Goal: Transaction & Acquisition: Purchase product/service

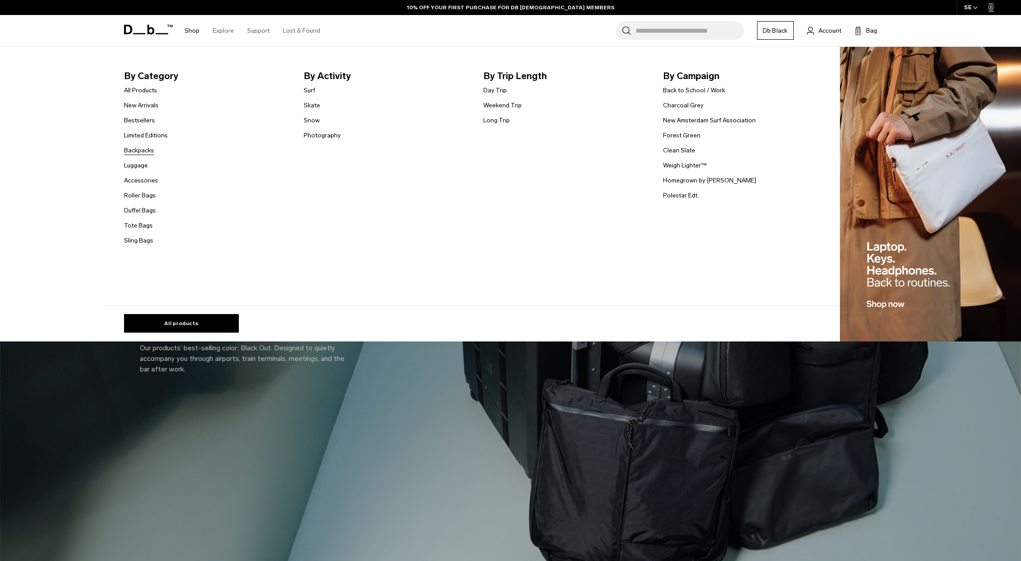
click at [151, 150] on link "Backpacks" at bounding box center [139, 150] width 30 height 9
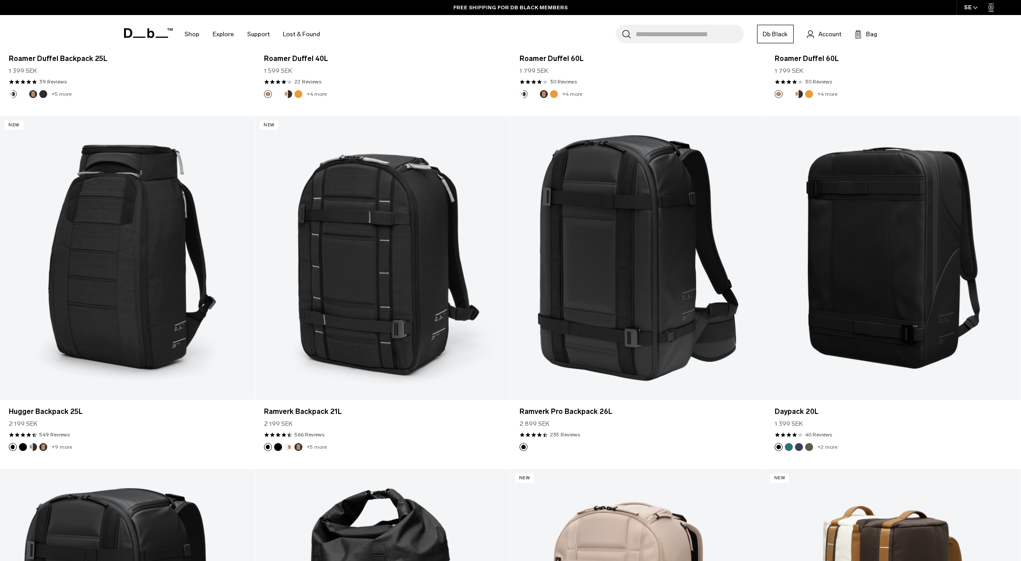
scroll to position [1280, 0]
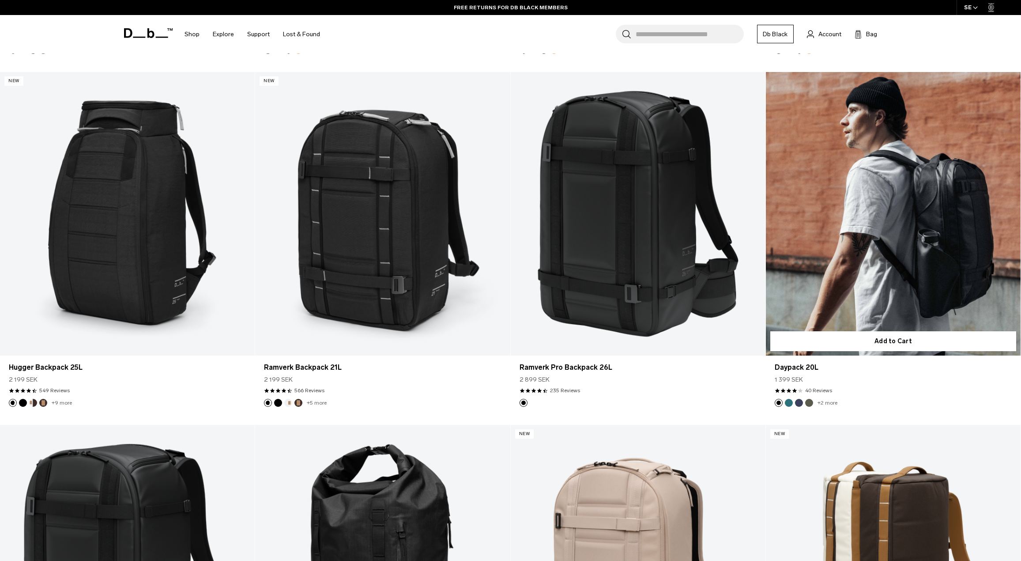
click at [856, 227] on link "Daypack 20L" at bounding box center [893, 213] width 255 height 283
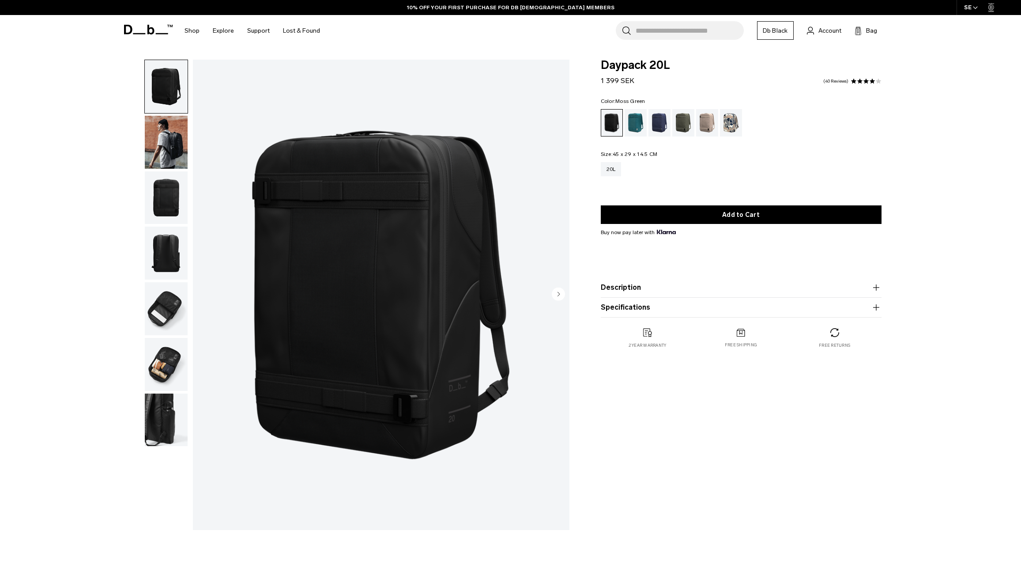
click at [688, 124] on div "Moss Green" at bounding box center [683, 122] width 23 height 27
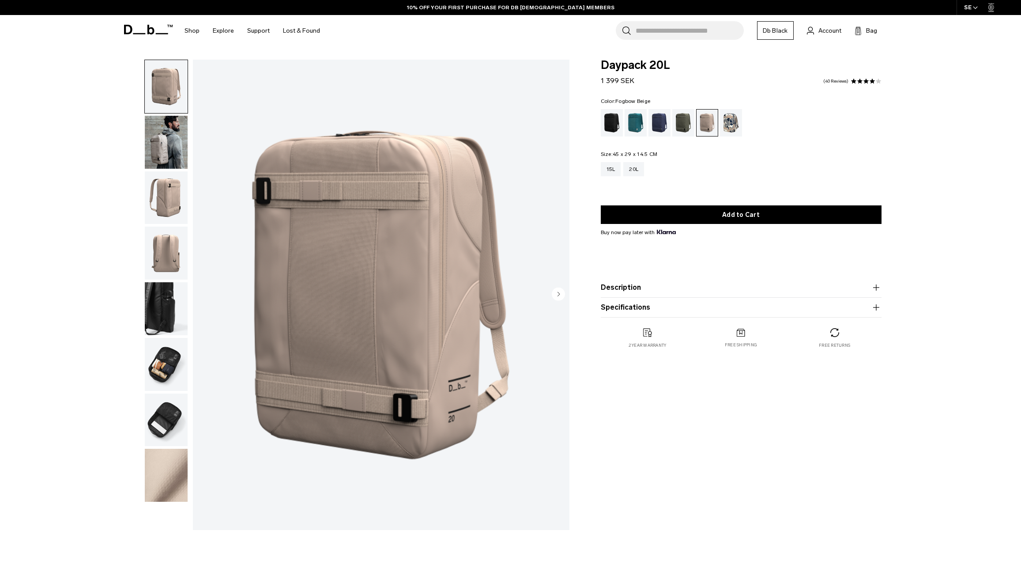
click at [176, 143] on img "button" at bounding box center [166, 142] width 43 height 53
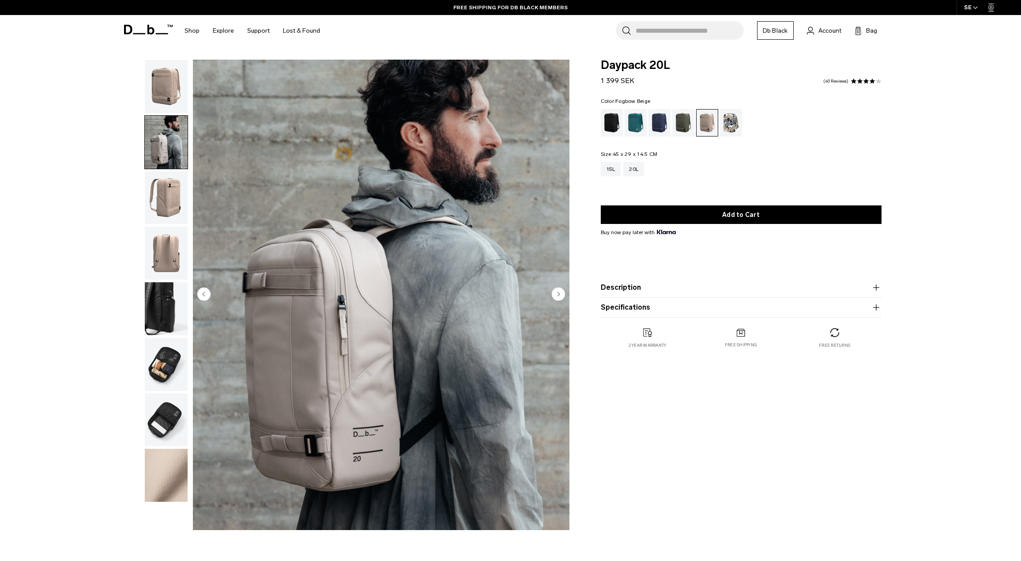
click at [169, 200] on img "button" at bounding box center [166, 197] width 43 height 53
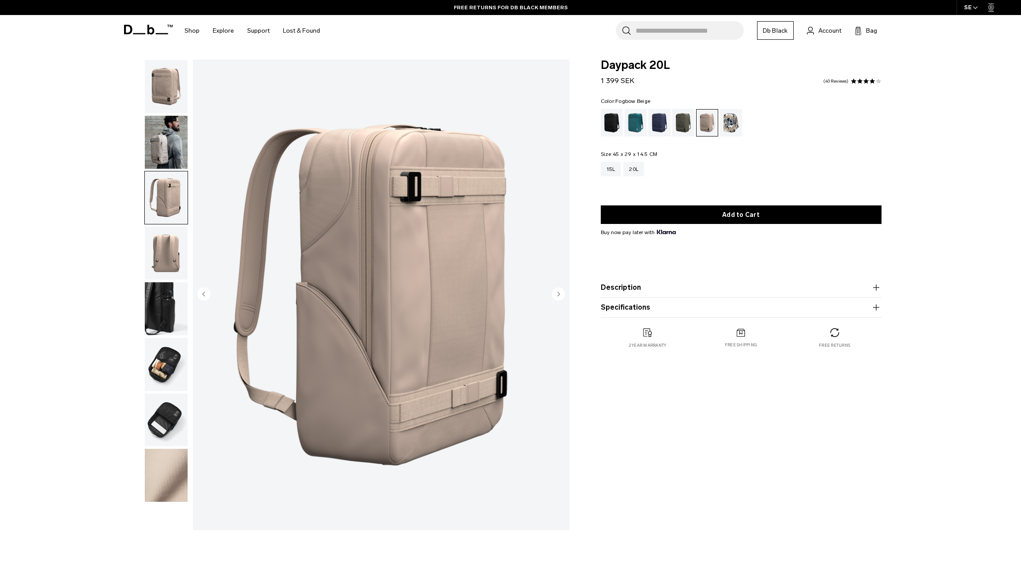
click at [170, 265] on img "button" at bounding box center [166, 252] width 43 height 53
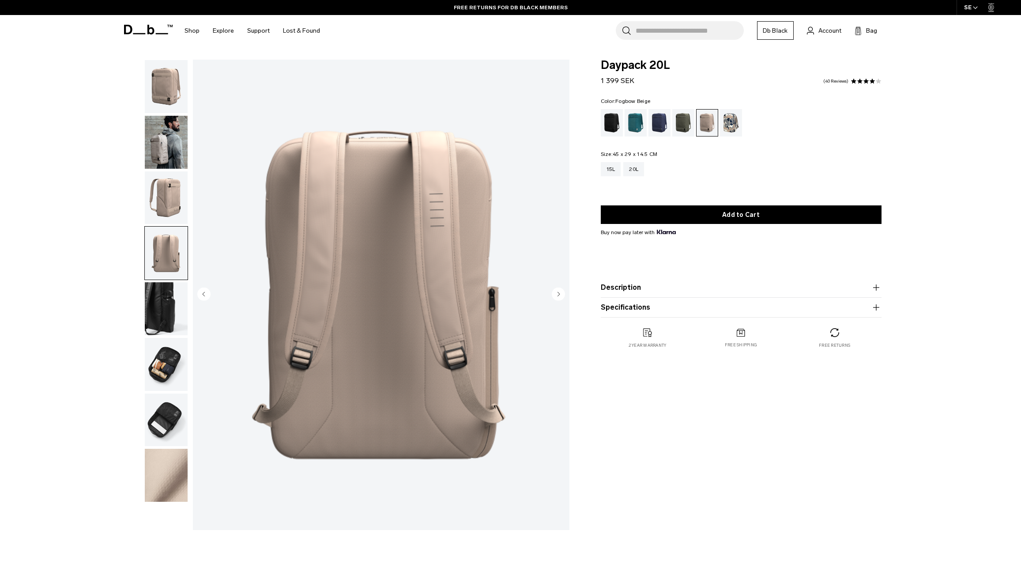
click at [168, 292] on img "button" at bounding box center [166, 308] width 43 height 53
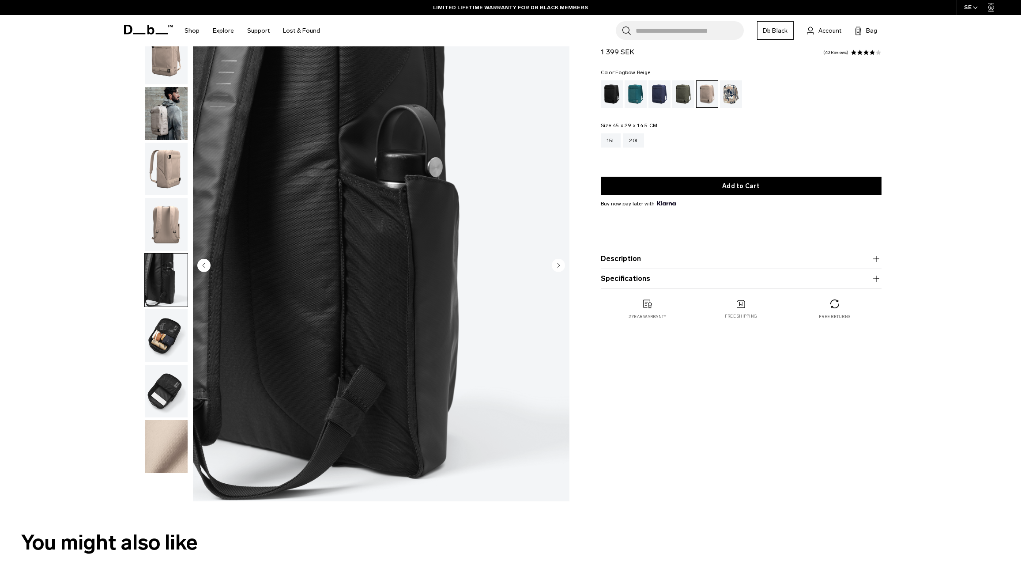
scroll to position [44, 0]
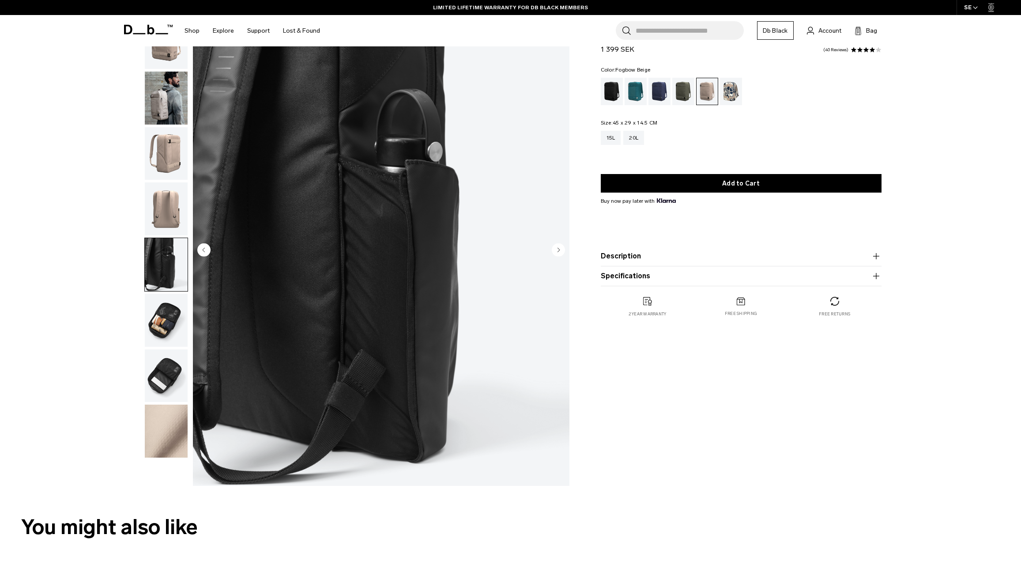
click at [167, 322] on img "button" at bounding box center [166, 320] width 43 height 53
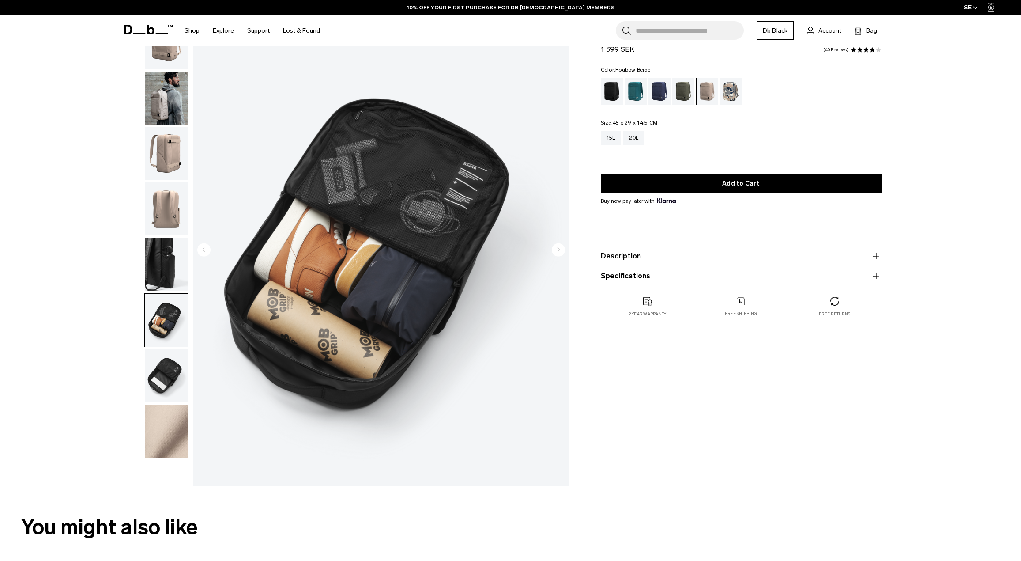
click at [471, 169] on img "6 / 8" at bounding box center [381, 250] width 377 height 470
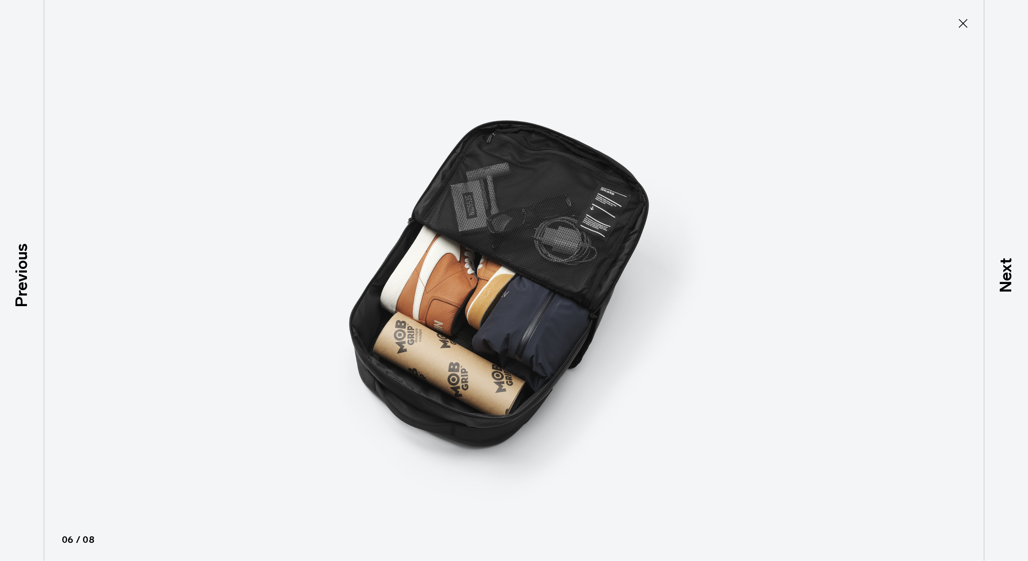
click at [608, 199] on img at bounding box center [513, 280] width 397 height 561
click at [607, 192] on img at bounding box center [513, 280] width 397 height 561
click at [651, 226] on img at bounding box center [513, 280] width 397 height 561
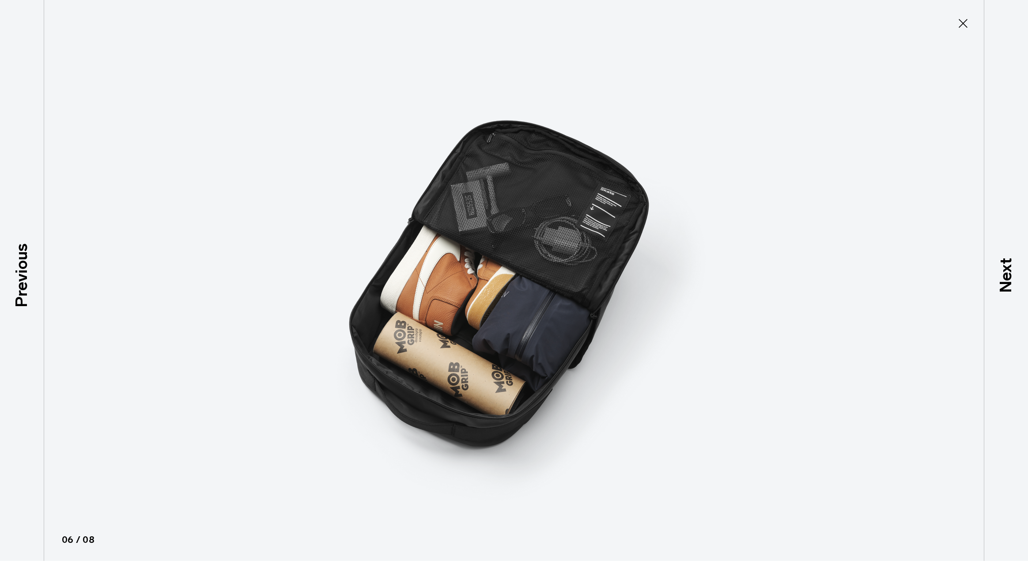
click at [614, 204] on img at bounding box center [513, 280] width 397 height 561
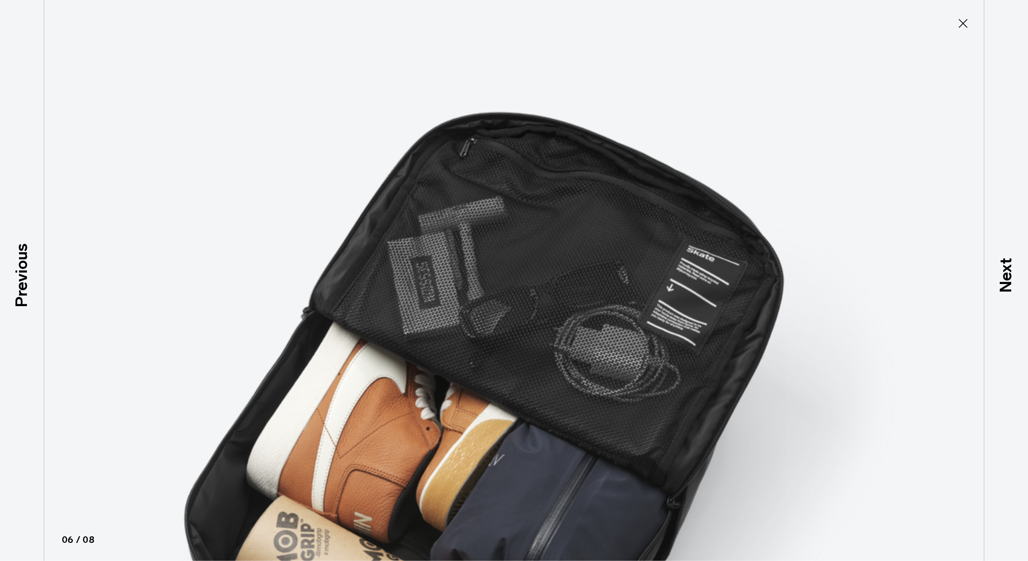
click at [734, 282] on img at bounding box center [514, 432] width 795 height 1121
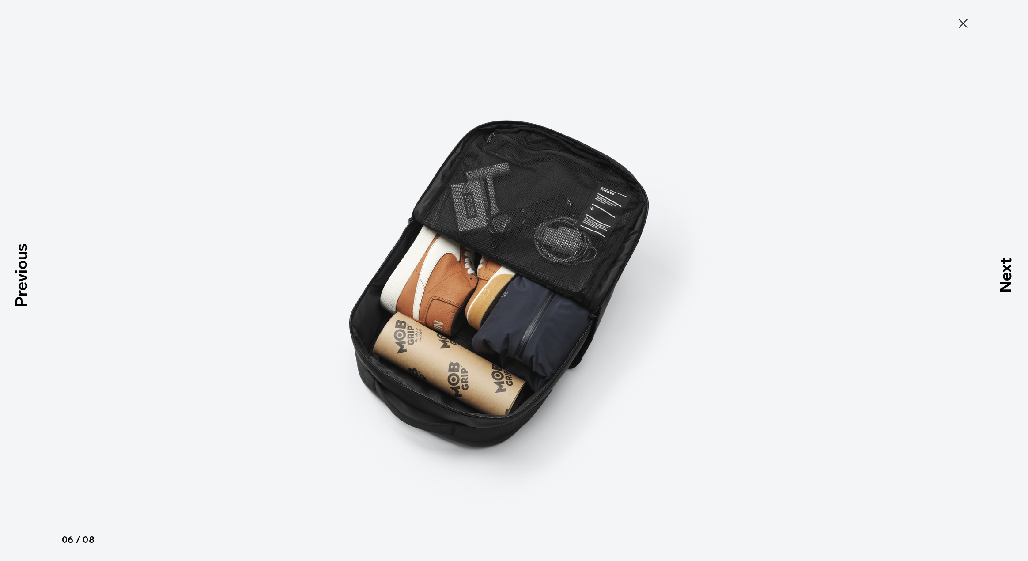
click at [588, 222] on img at bounding box center [513, 280] width 397 height 561
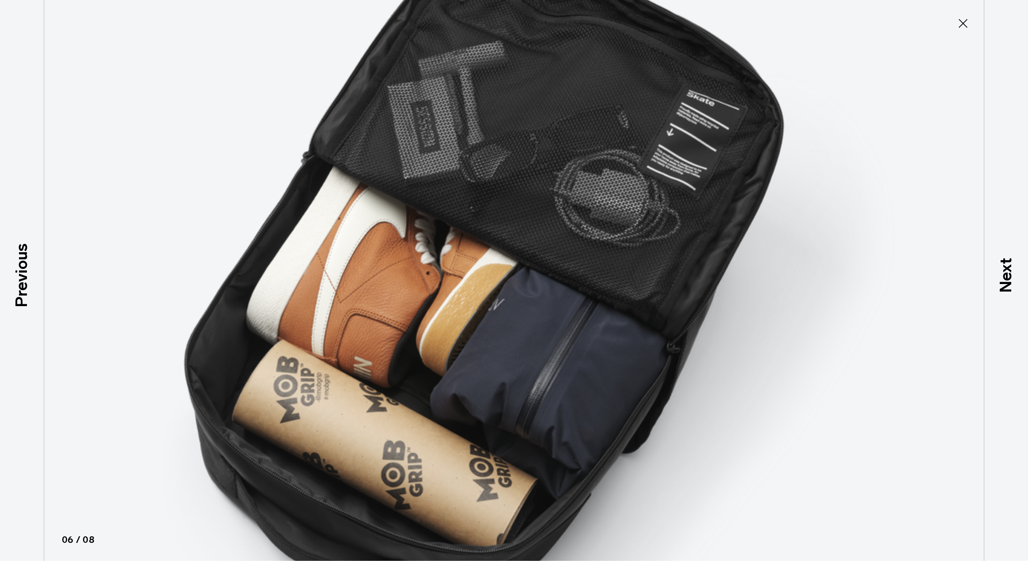
click at [591, 173] on img at bounding box center [514, 276] width 795 height 1121
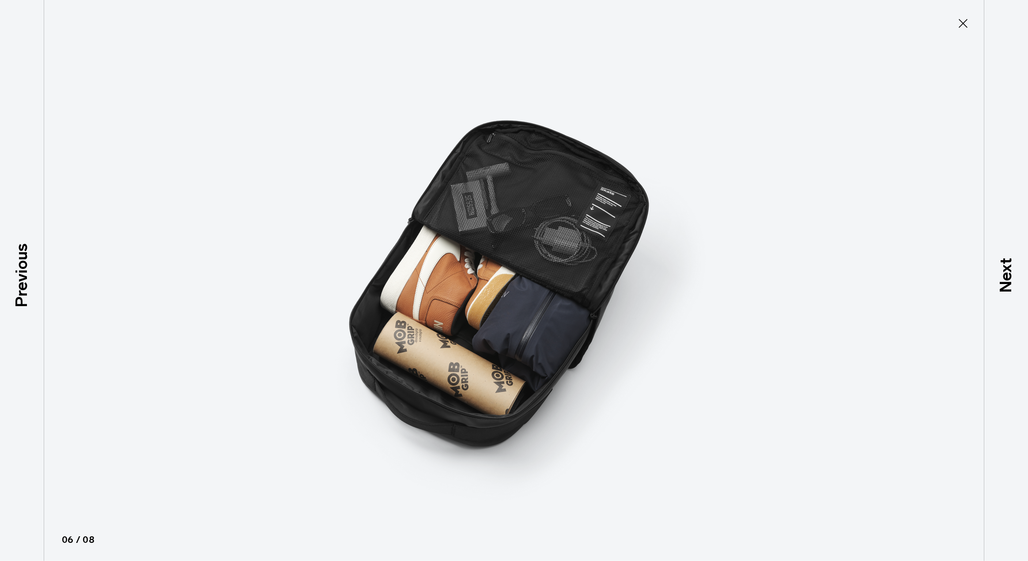
drag, startPoint x: 965, startPoint y: 25, endPoint x: 948, endPoint y: 37, distance: 21.1
click at [965, 26] on icon at bounding box center [963, 23] width 14 height 14
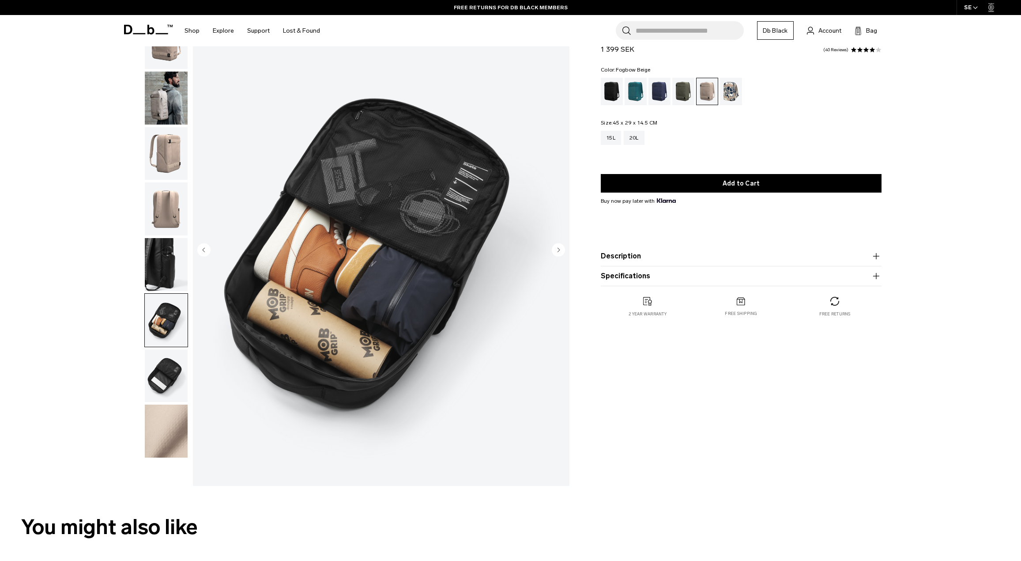
click at [171, 358] on img "button" at bounding box center [166, 375] width 43 height 53
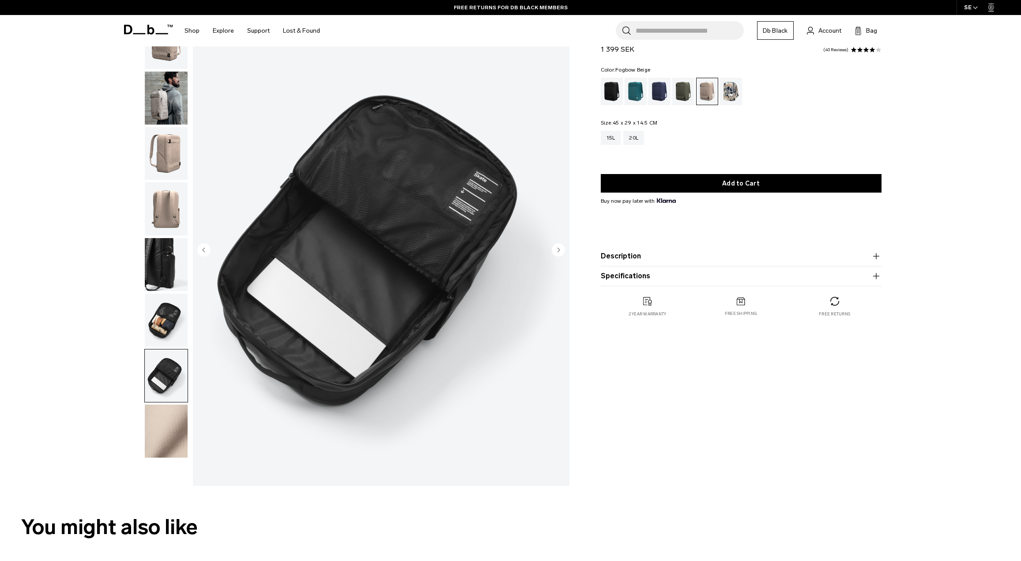
click at [164, 427] on img "button" at bounding box center [166, 430] width 43 height 53
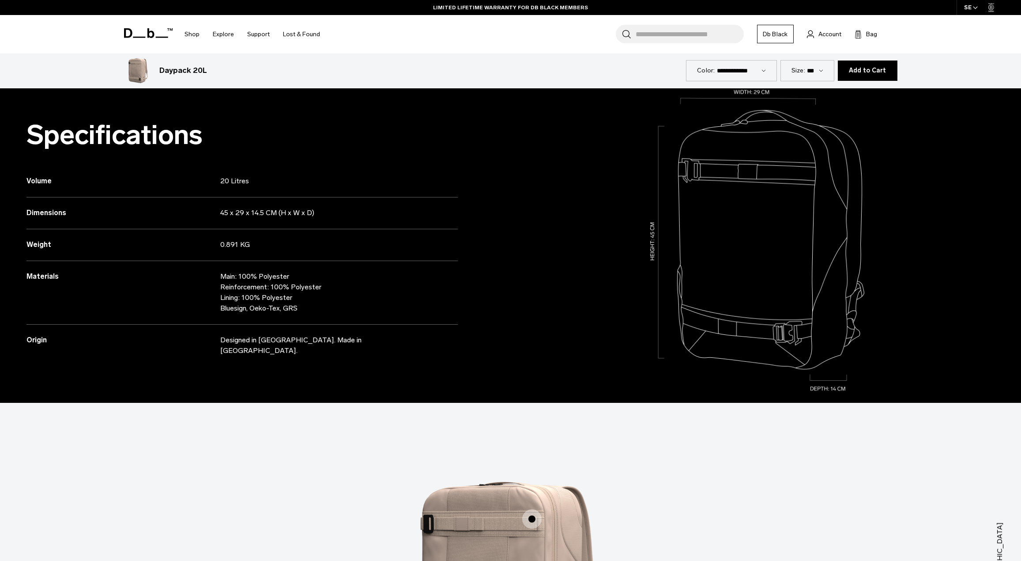
scroll to position [1192, 0]
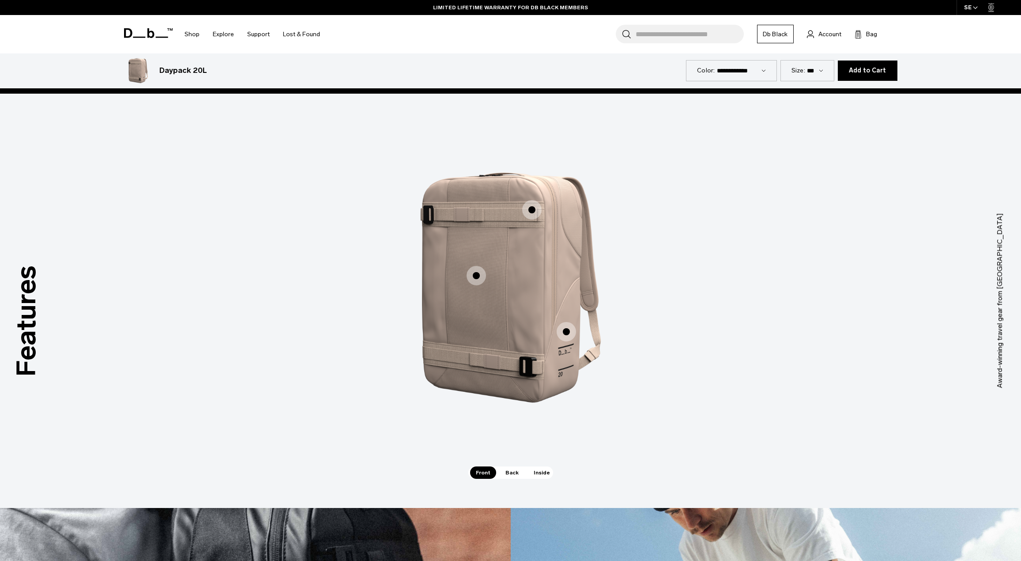
click at [542, 471] on span "Inside" at bounding box center [542, 472] width 28 height 12
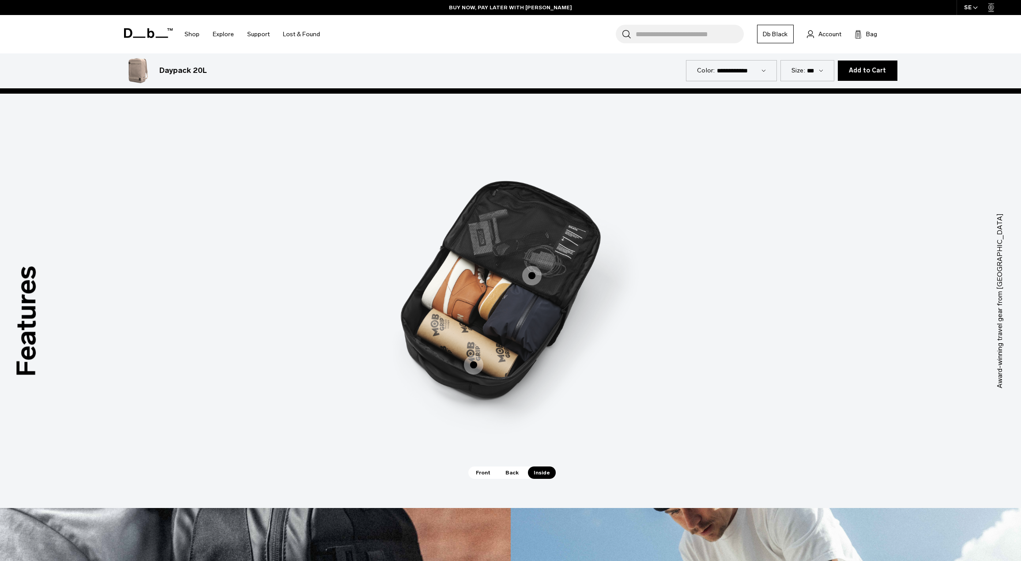
click at [533, 276] on span "3 / 3" at bounding box center [531, 275] width 19 height 19
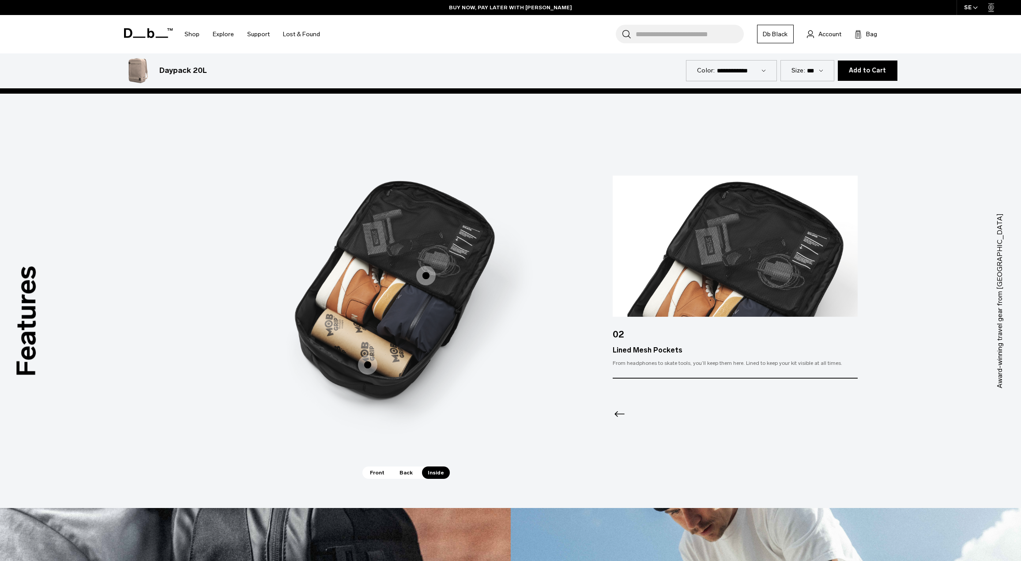
click at [365, 361] on span "3 / 3" at bounding box center [367, 364] width 19 height 19
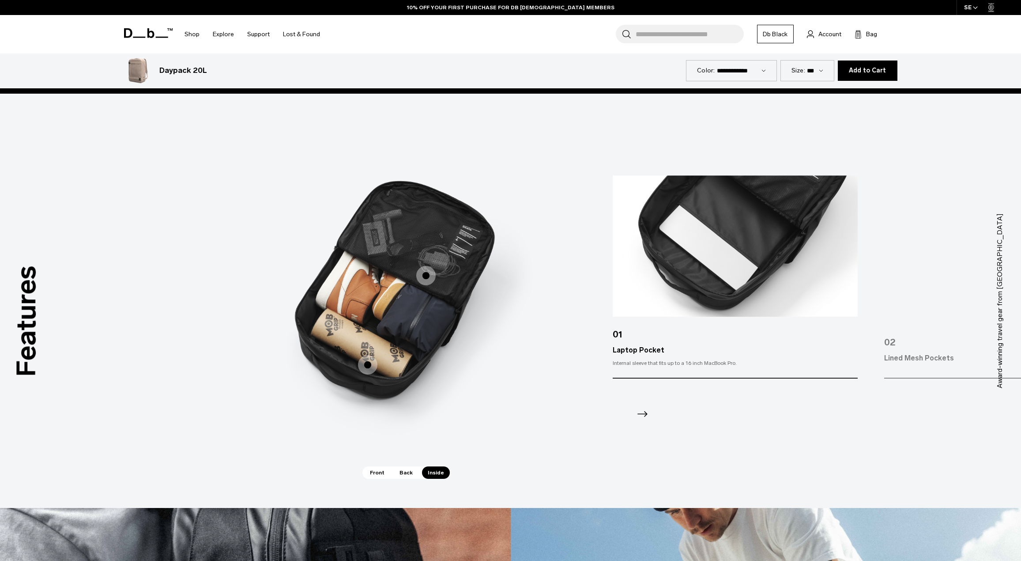
click at [405, 476] on span "Back" at bounding box center [406, 472] width 25 height 12
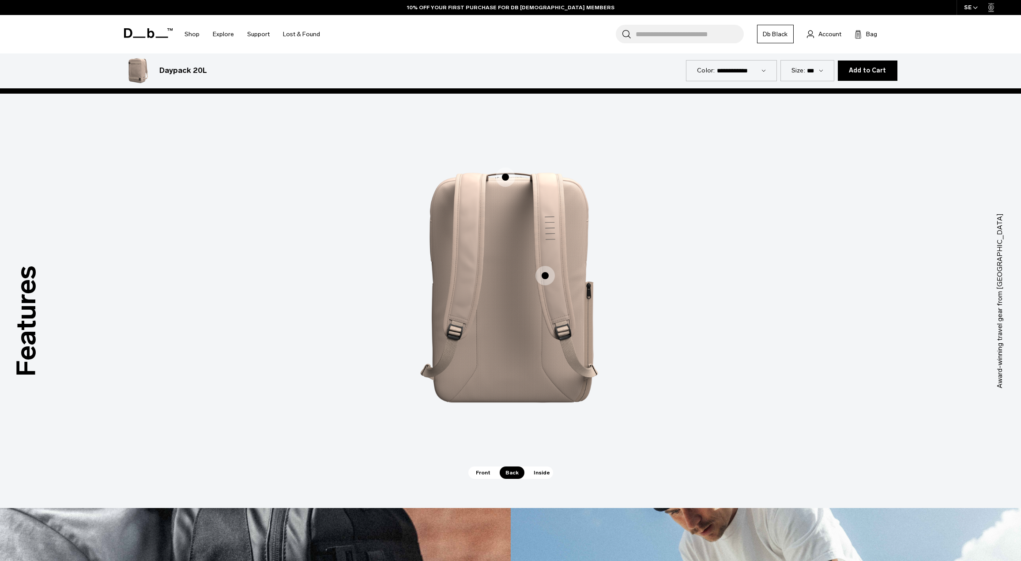
click at [547, 272] on span "2 / 3" at bounding box center [544, 275] width 19 height 19
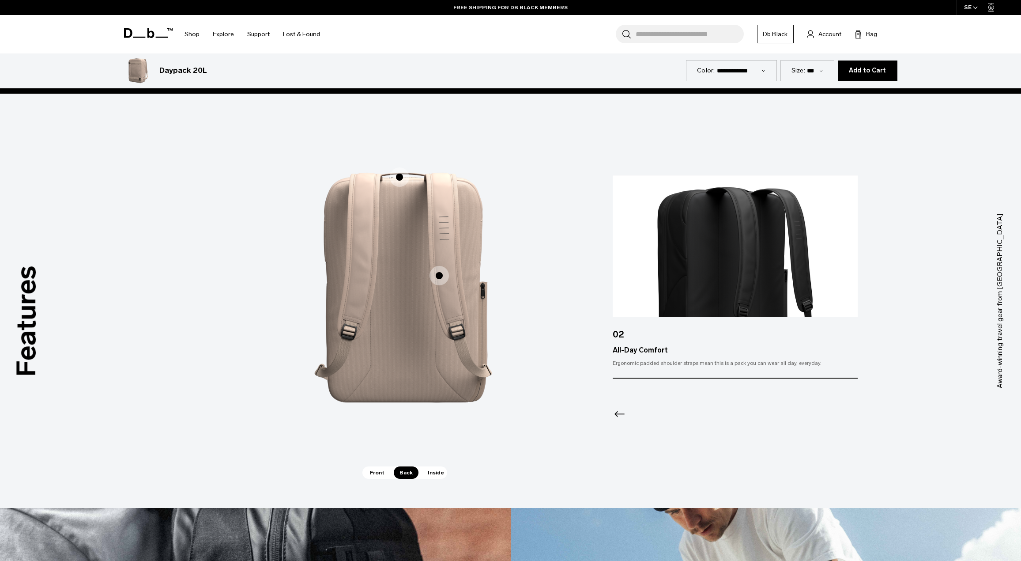
click at [380, 471] on span "Front" at bounding box center [377, 472] width 26 height 12
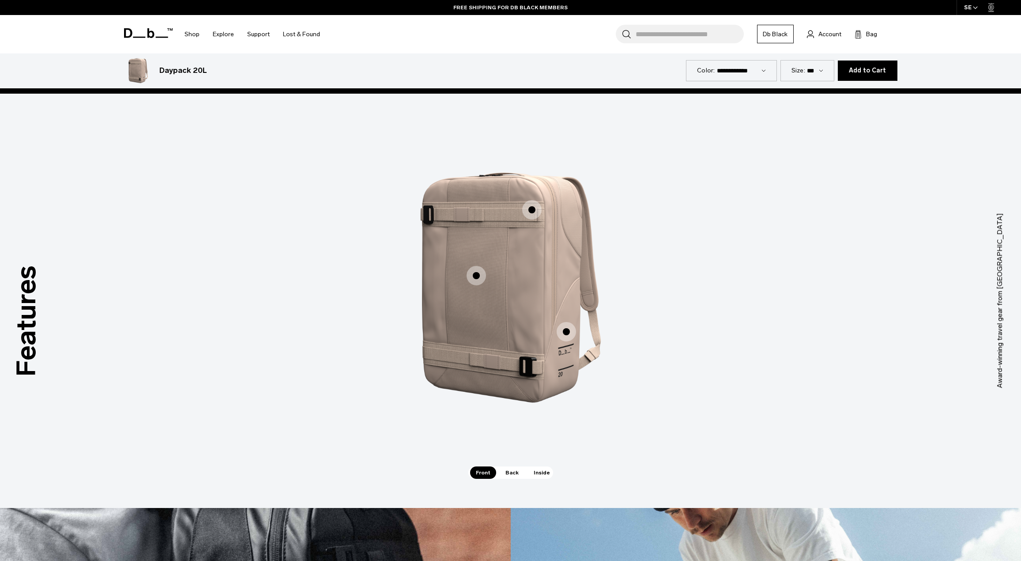
click at [473, 276] on span "1 / 3" at bounding box center [476, 275] width 19 height 19
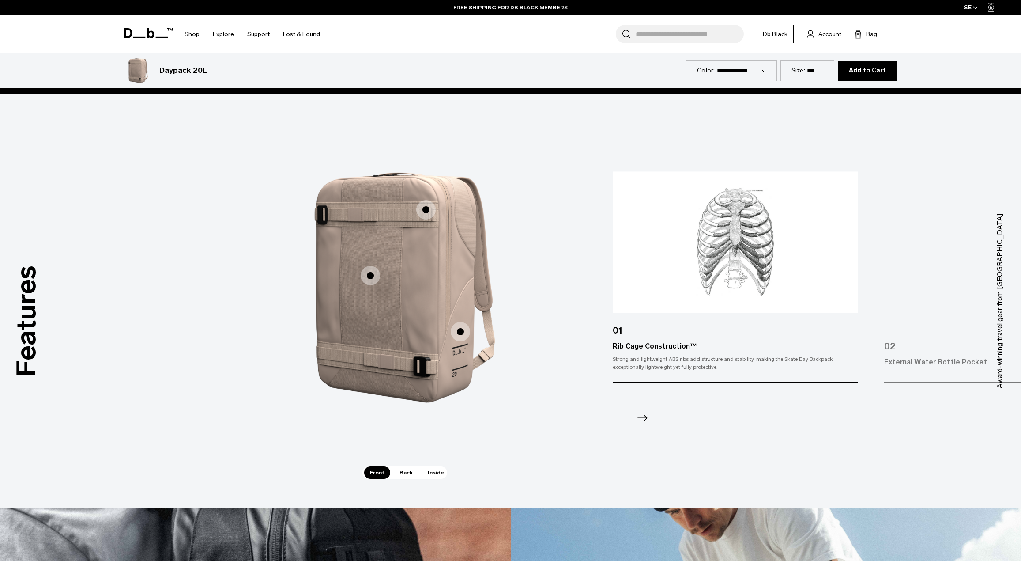
click at [460, 332] on span "1 / 3" at bounding box center [460, 331] width 19 height 19
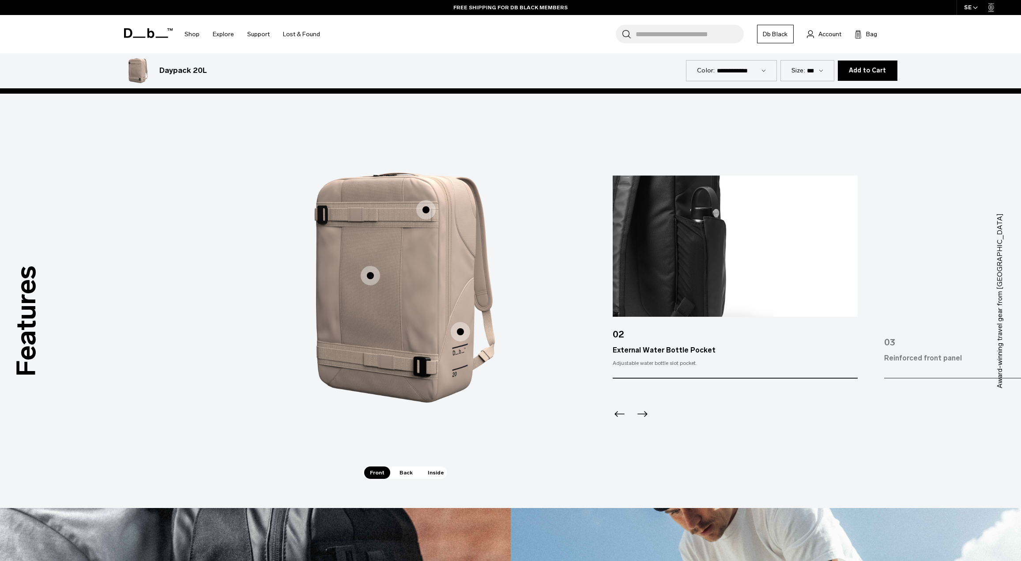
click at [426, 206] on span "1 / 3" at bounding box center [425, 209] width 19 height 19
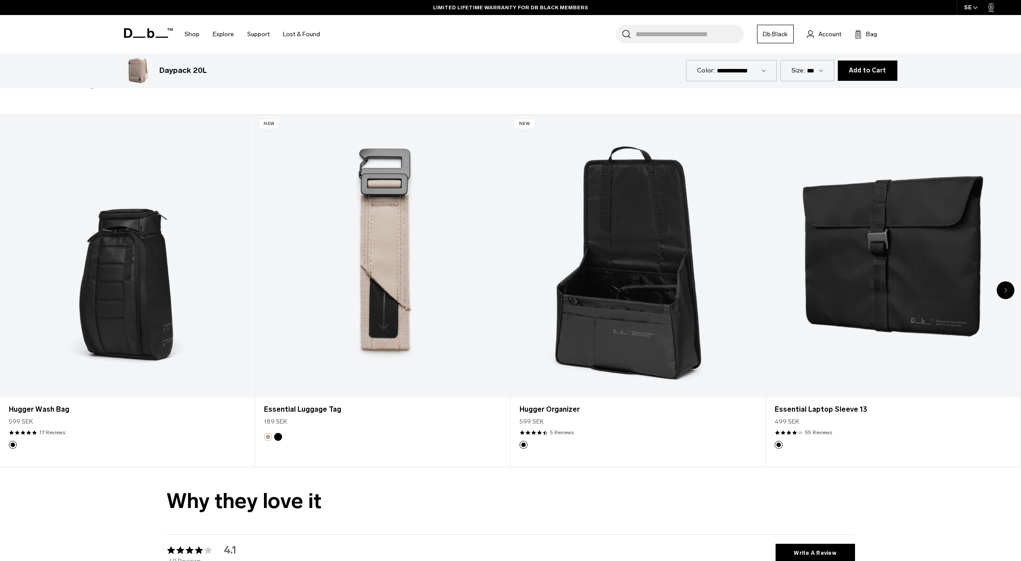
scroll to position [2472, 0]
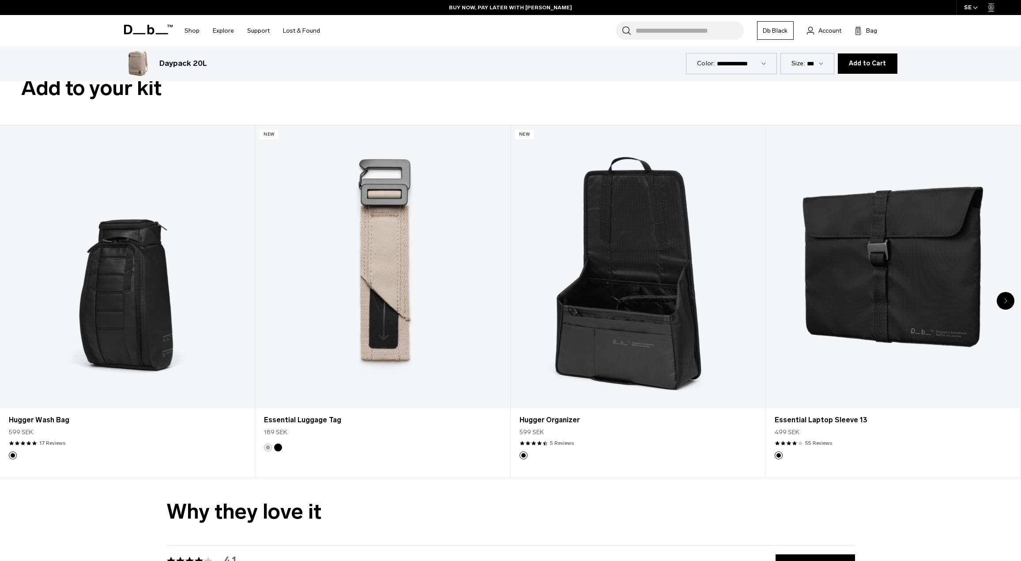
click at [998, 301] on div "Next slide" at bounding box center [1006, 301] width 18 height 18
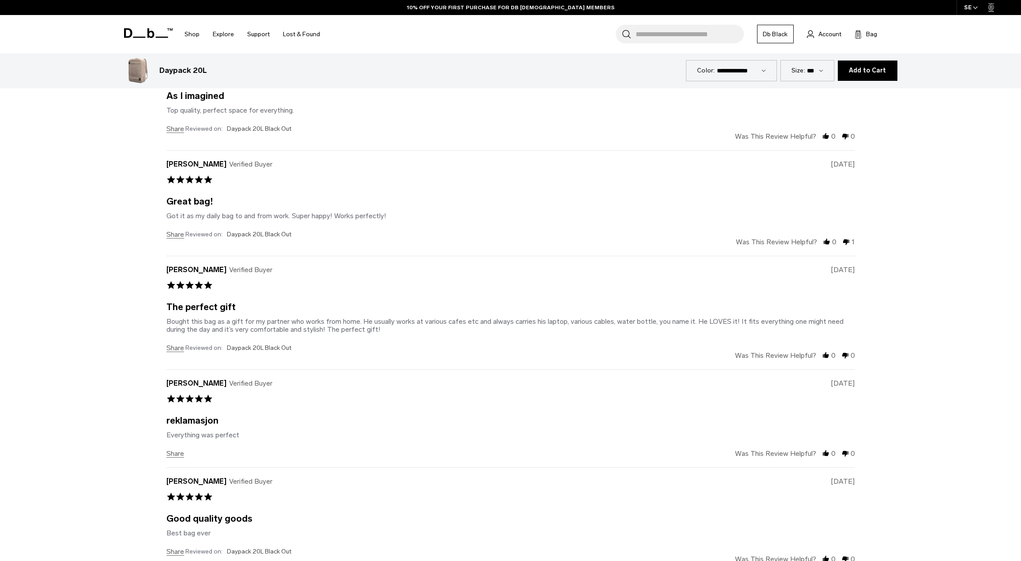
scroll to position [3267, 0]
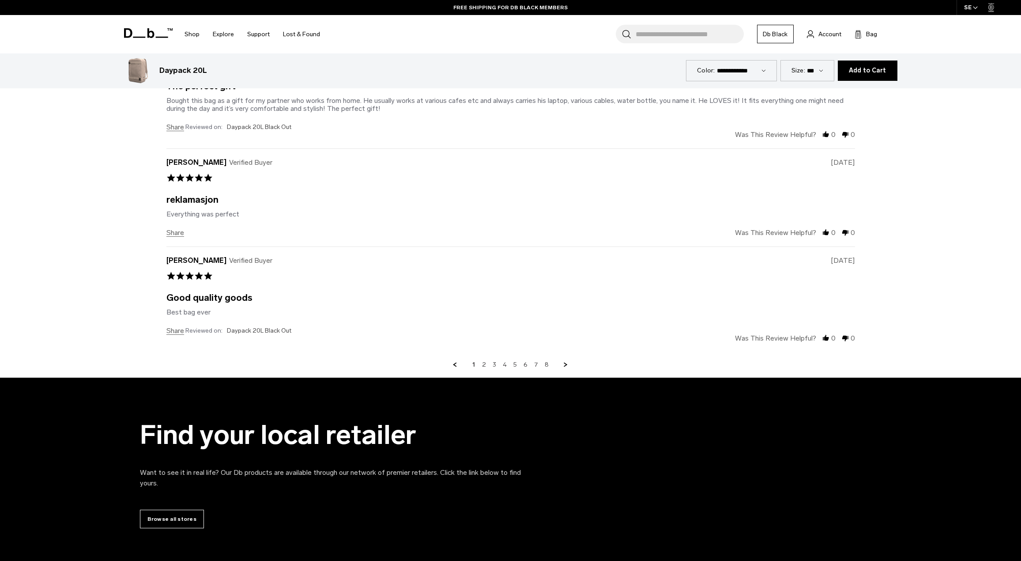
click at [96, 250] on div "Why they love it Powered by ask a question write a review 4.1 star rating 4.1 4…" at bounding box center [510, 30] width 1021 height 694
